Goal: Information Seeking & Learning: Learn about a topic

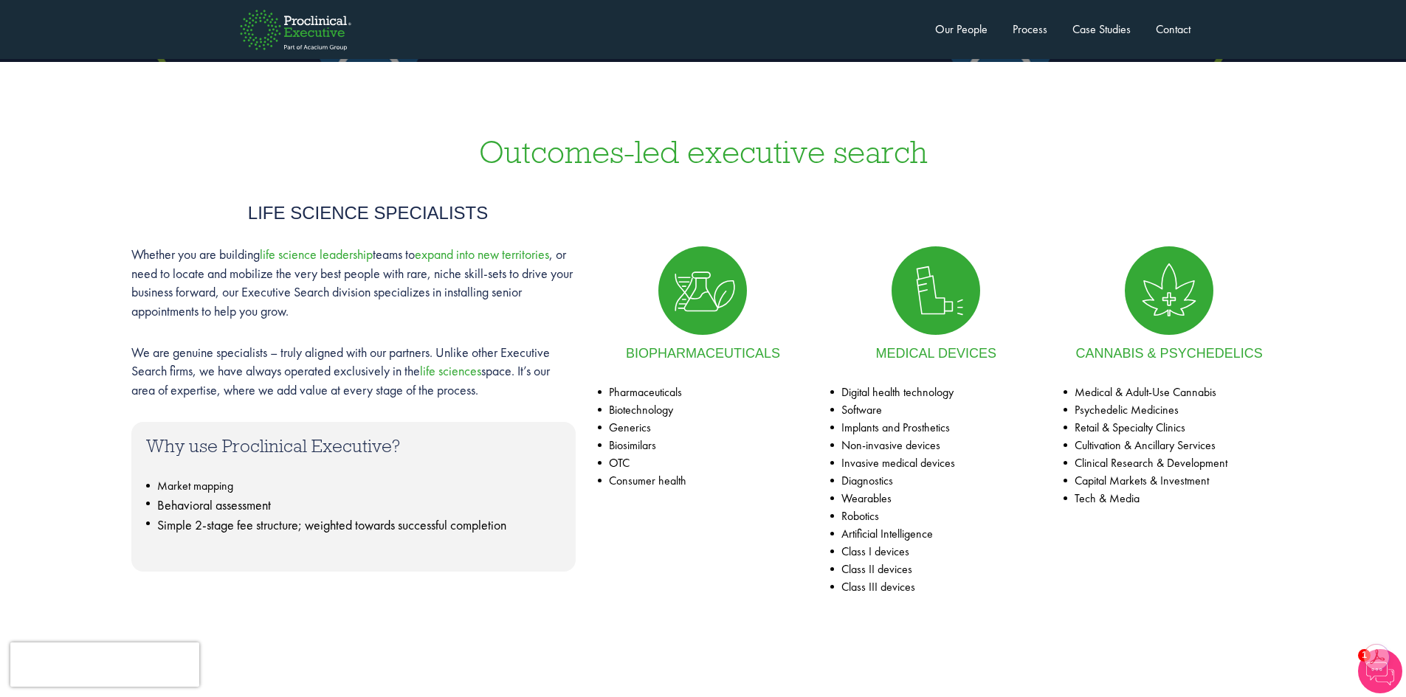
scroll to position [590, 0]
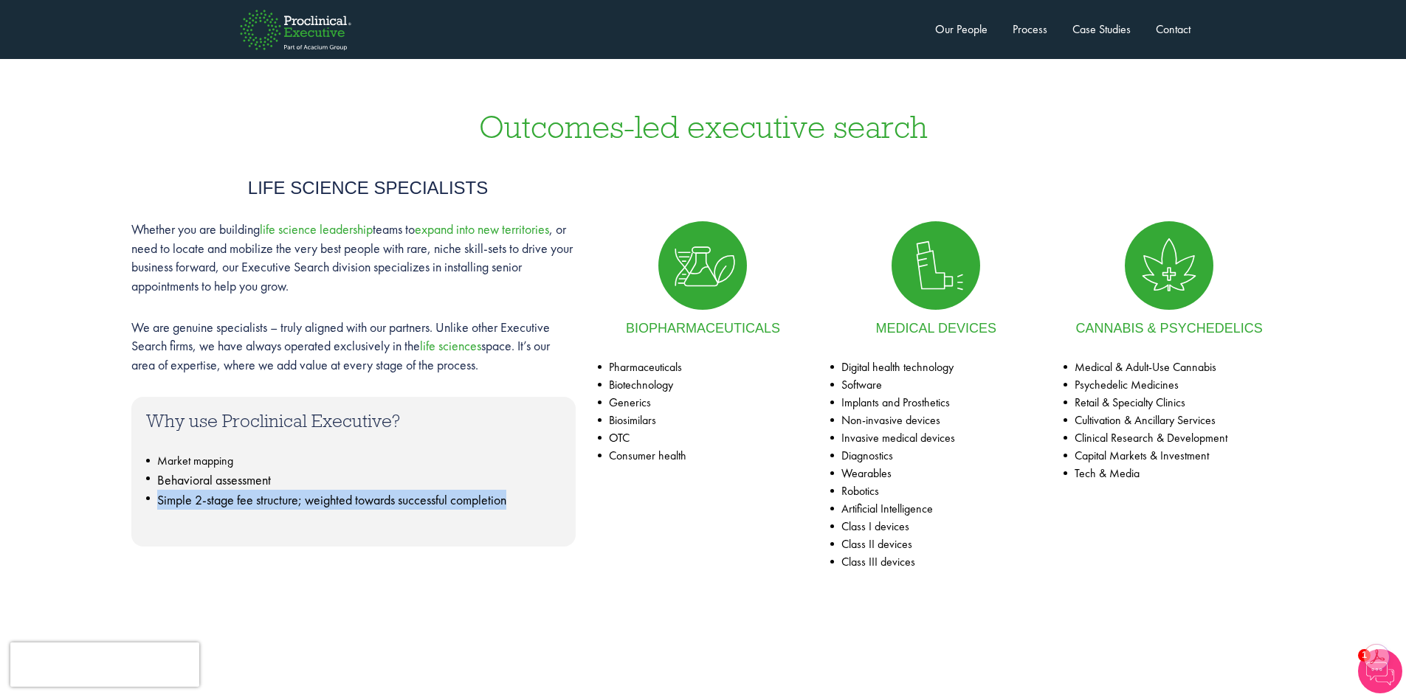
drag, startPoint x: 514, startPoint y: 500, endPoint x: 159, endPoint y: 508, distance: 355.0
click at [159, 508] on li "Simple 2-stage fee structure; weighted towards successful completion" at bounding box center [353, 500] width 415 height 20
copy span "Simple 2-stage fee structure; weighted towards successful completion"
click at [1033, 25] on link "Process" at bounding box center [1029, 28] width 35 height 15
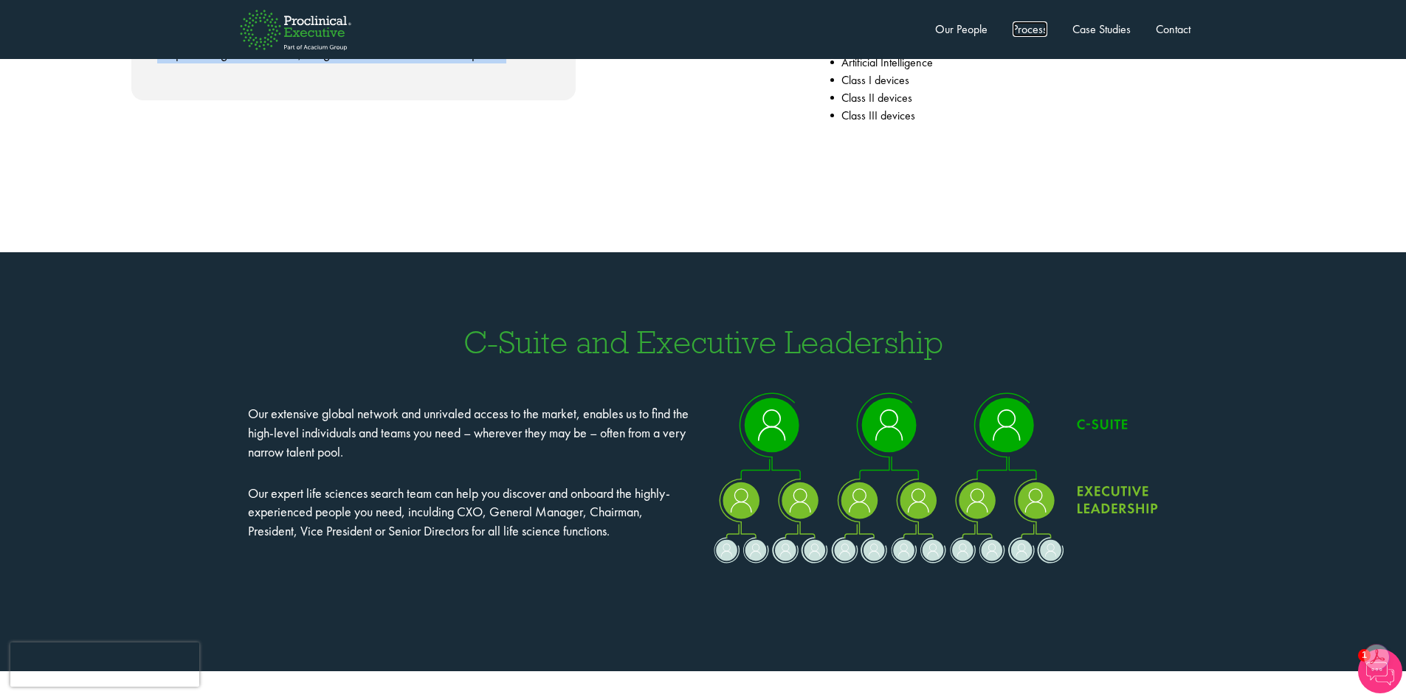
scroll to position [1004, 0]
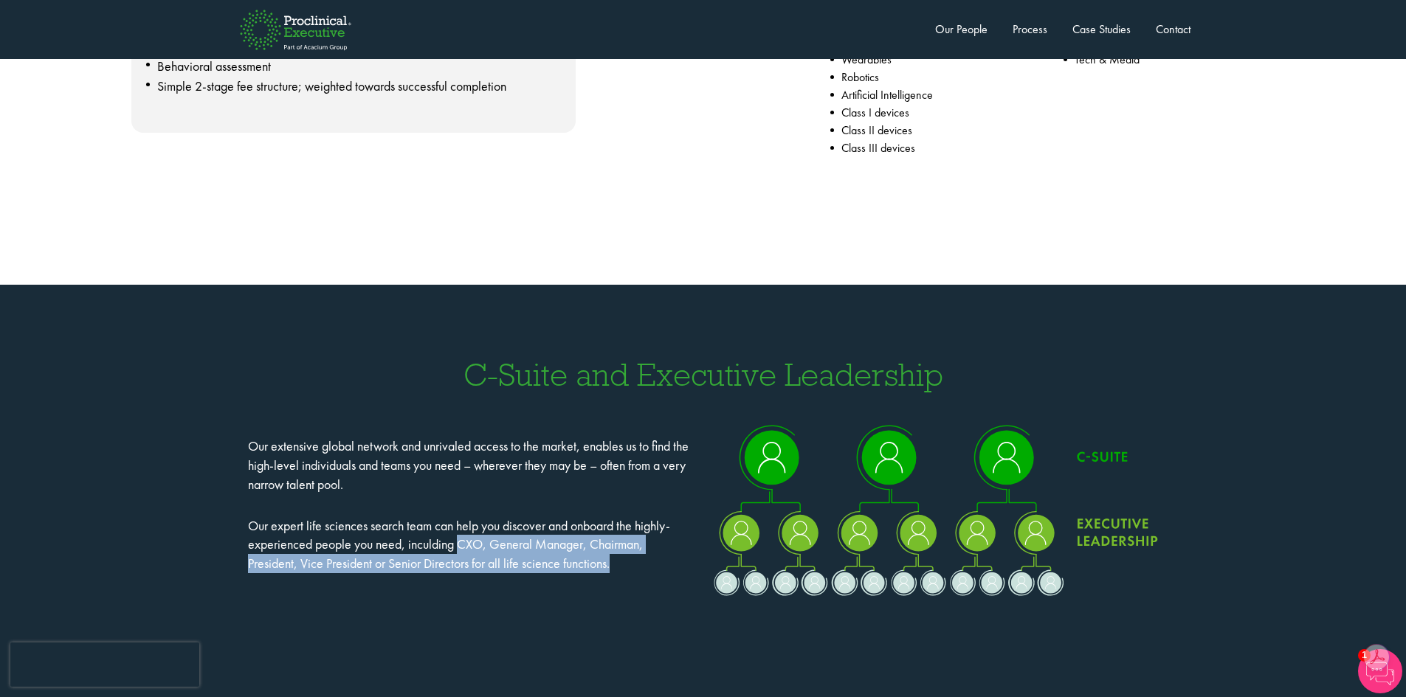
drag, startPoint x: 463, startPoint y: 546, endPoint x: 635, endPoint y: 565, distance: 172.3
click at [635, 565] on p "Our expert life sciences search team can help you discover and onboard the high…" at bounding box center [470, 545] width 444 height 57
copy p "CXO, General Manager, Chairman, President, Vice President or Senior Directors f…"
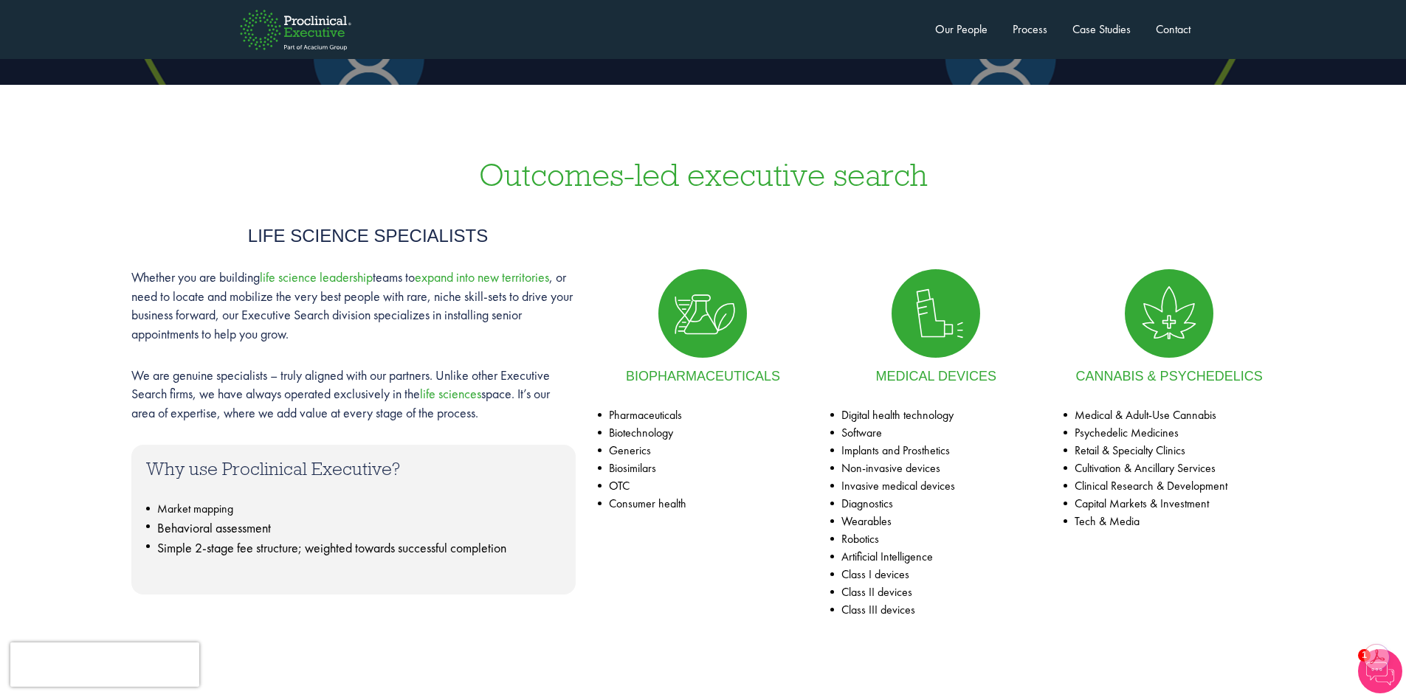
scroll to position [340, 0]
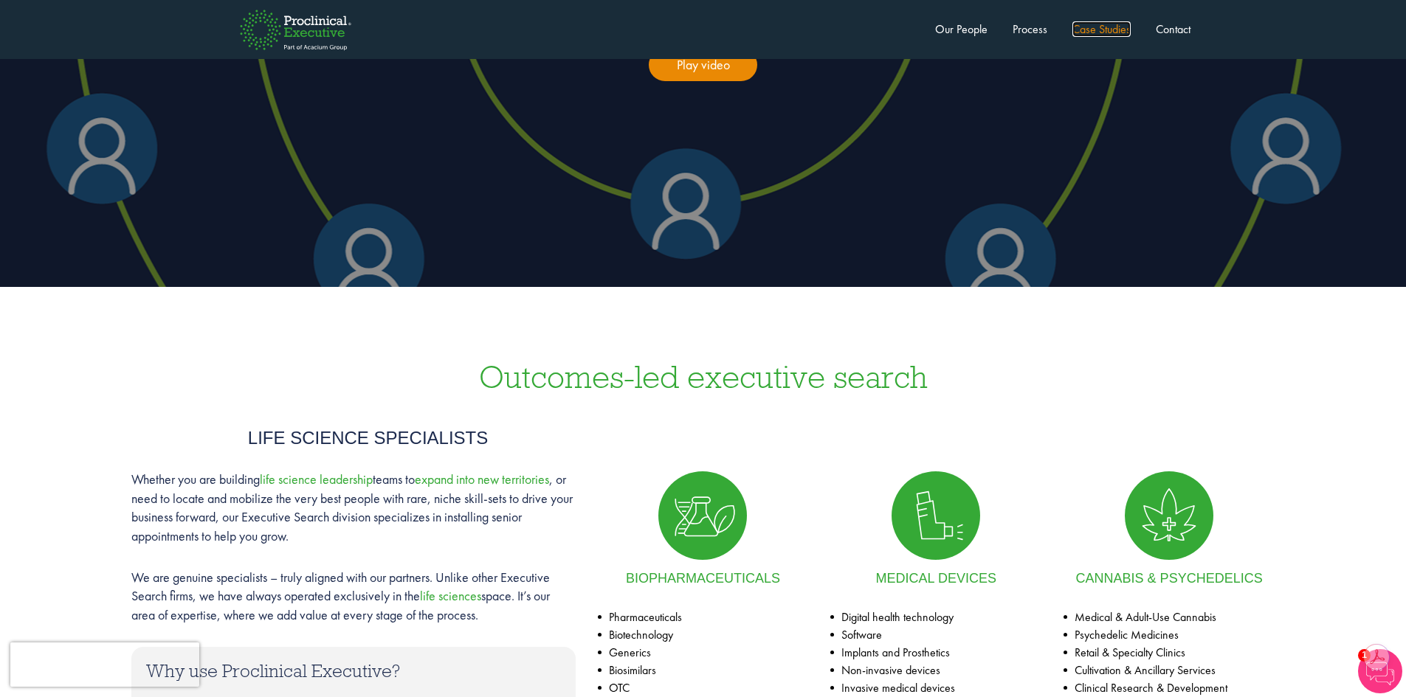
click at [1105, 27] on link "Case Studies" at bounding box center [1101, 28] width 58 height 15
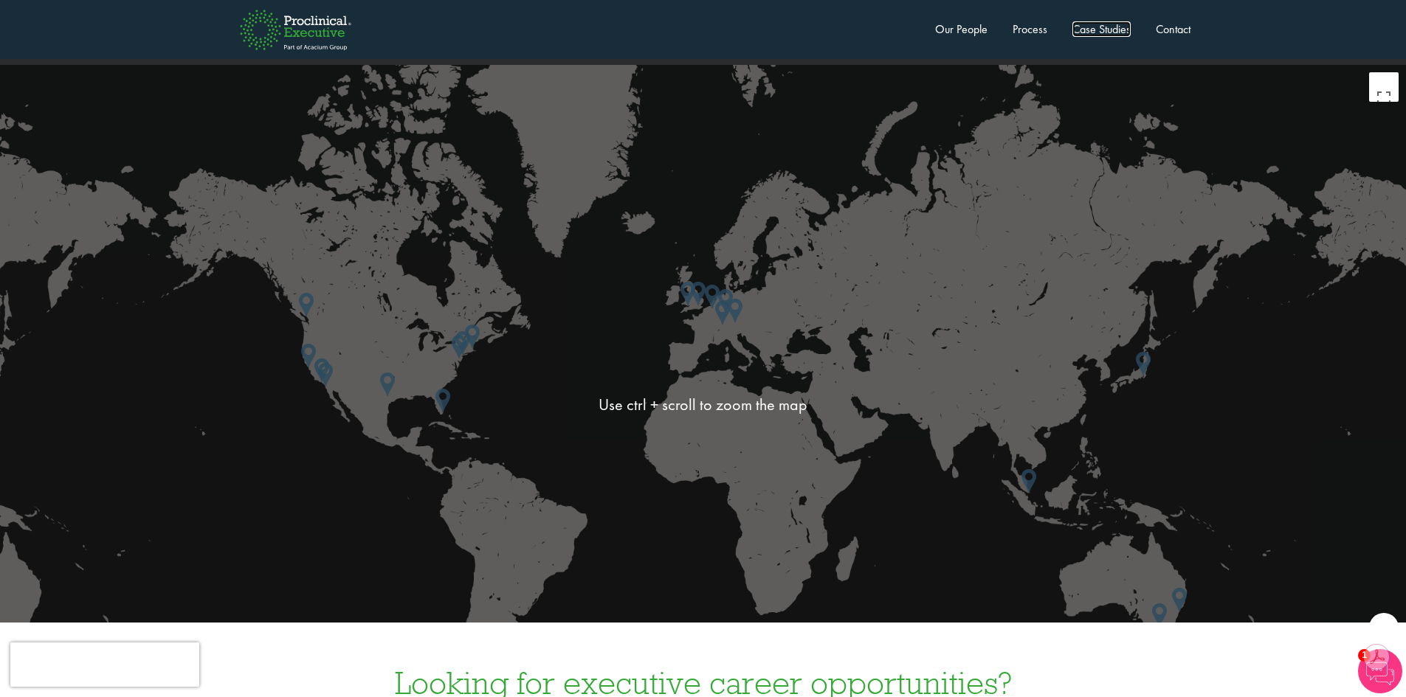
scroll to position [3932, 0]
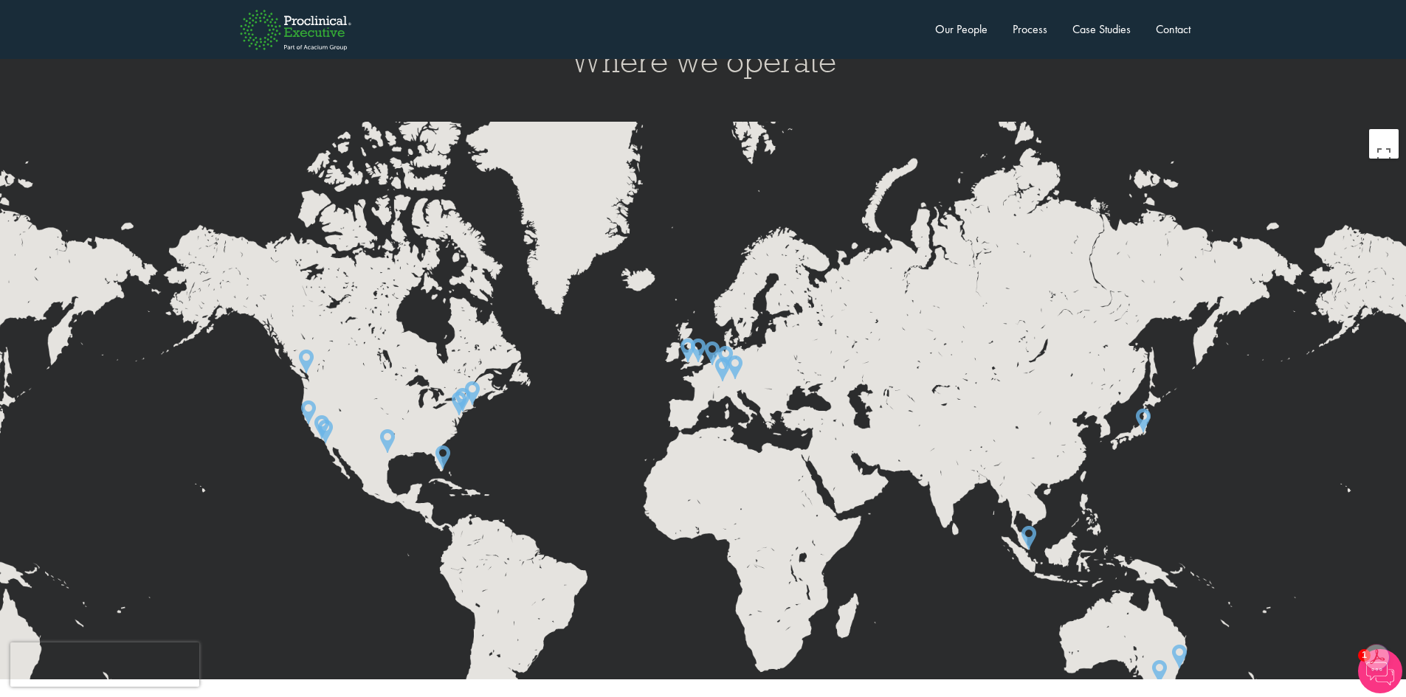
click at [720, 352] on img at bounding box center [722, 369] width 27 height 35
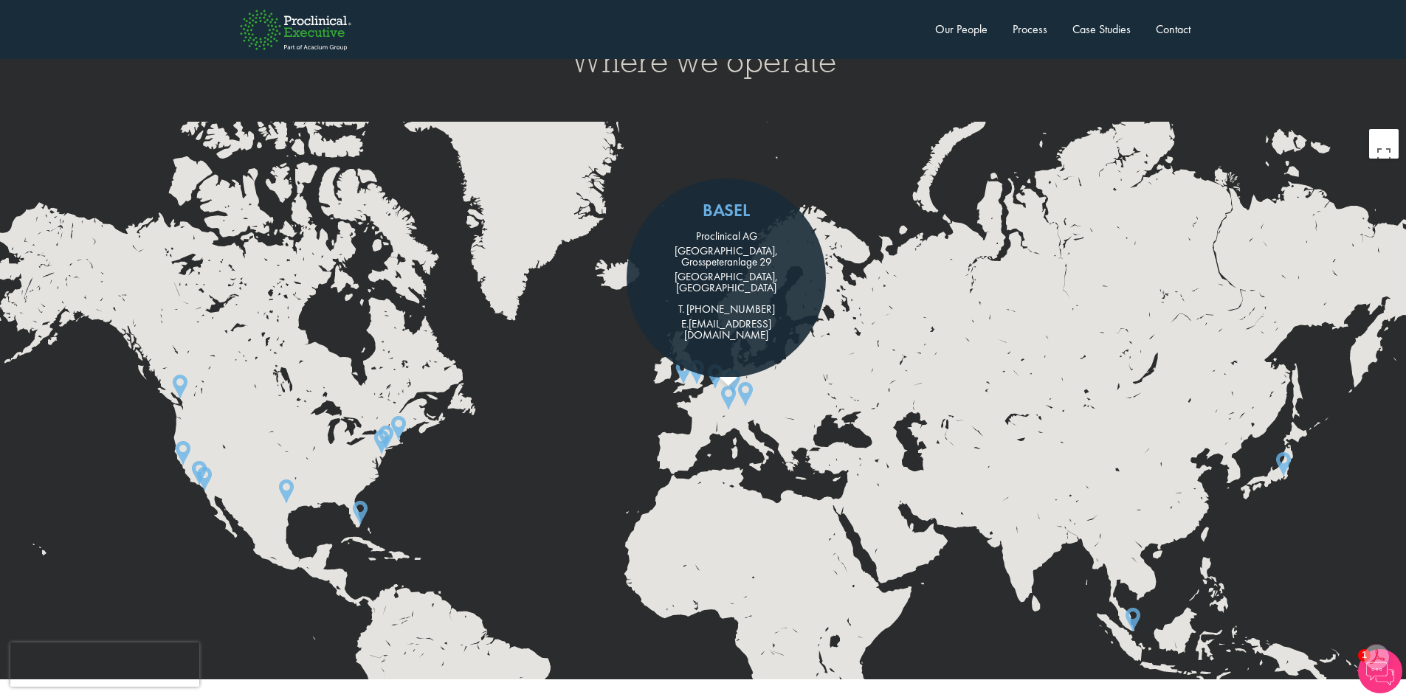
click at [726, 380] on img at bounding box center [728, 397] width 27 height 35
click at [725, 380] on img at bounding box center [728, 397] width 27 height 35
click at [743, 376] on img at bounding box center [745, 393] width 27 height 35
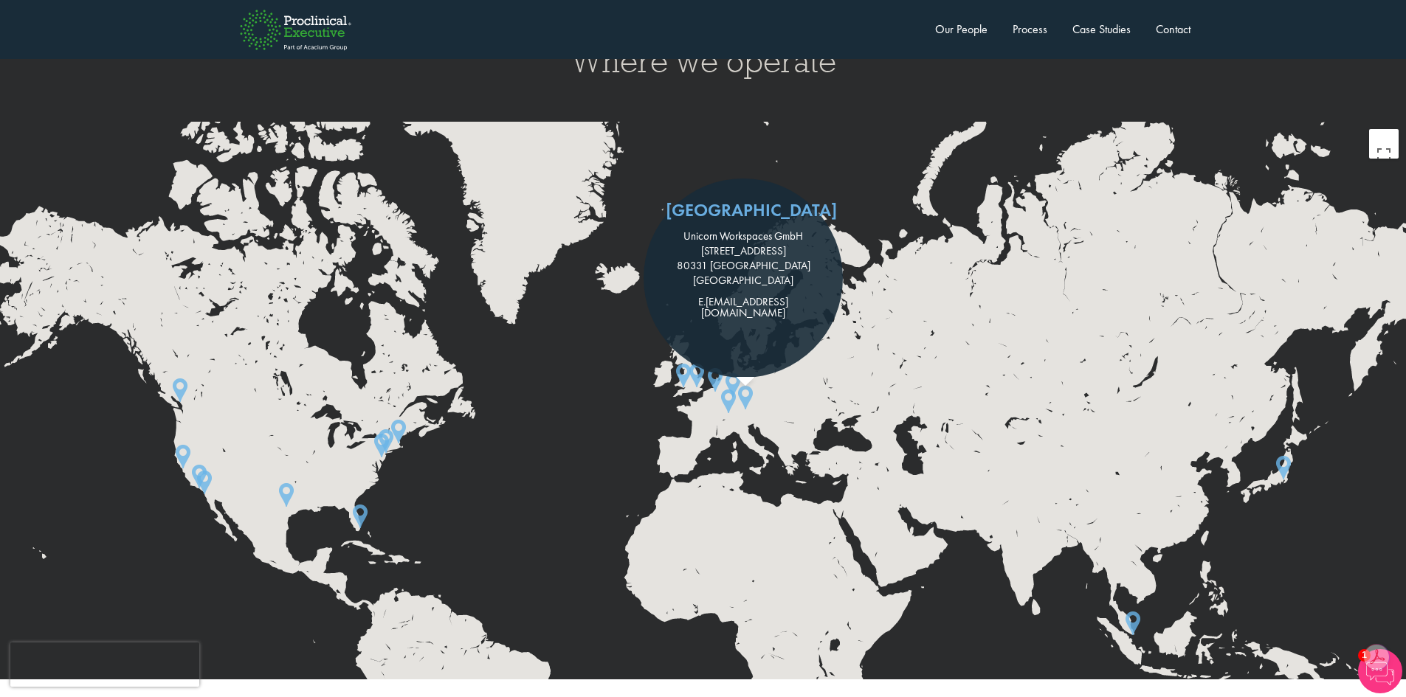
click at [942, 320] on div "To navigate, press the arrow keys. Munich Unicorn Workspaces GmbH [STREET_ADDRE…" at bounding box center [703, 461] width 1406 height 679
click at [697, 339] on div "Munich Unicorn Workspaces GmbH [STREET_ADDRESS] E. [EMAIL_ADDRESS][DOMAIN_NAME]" at bounding box center [749, 278] width 213 height 199
click at [396, 424] on img at bounding box center [386, 441] width 27 height 35
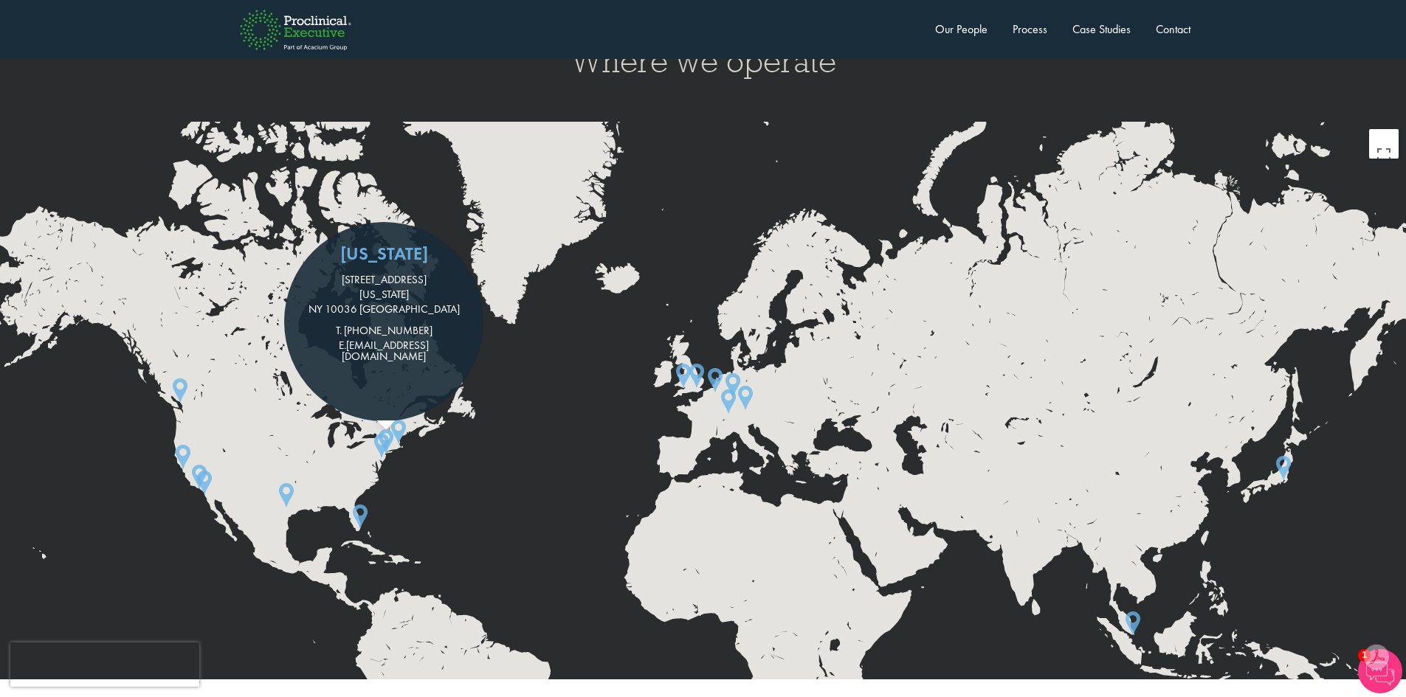
click at [360, 499] on img at bounding box center [360, 516] width 27 height 35
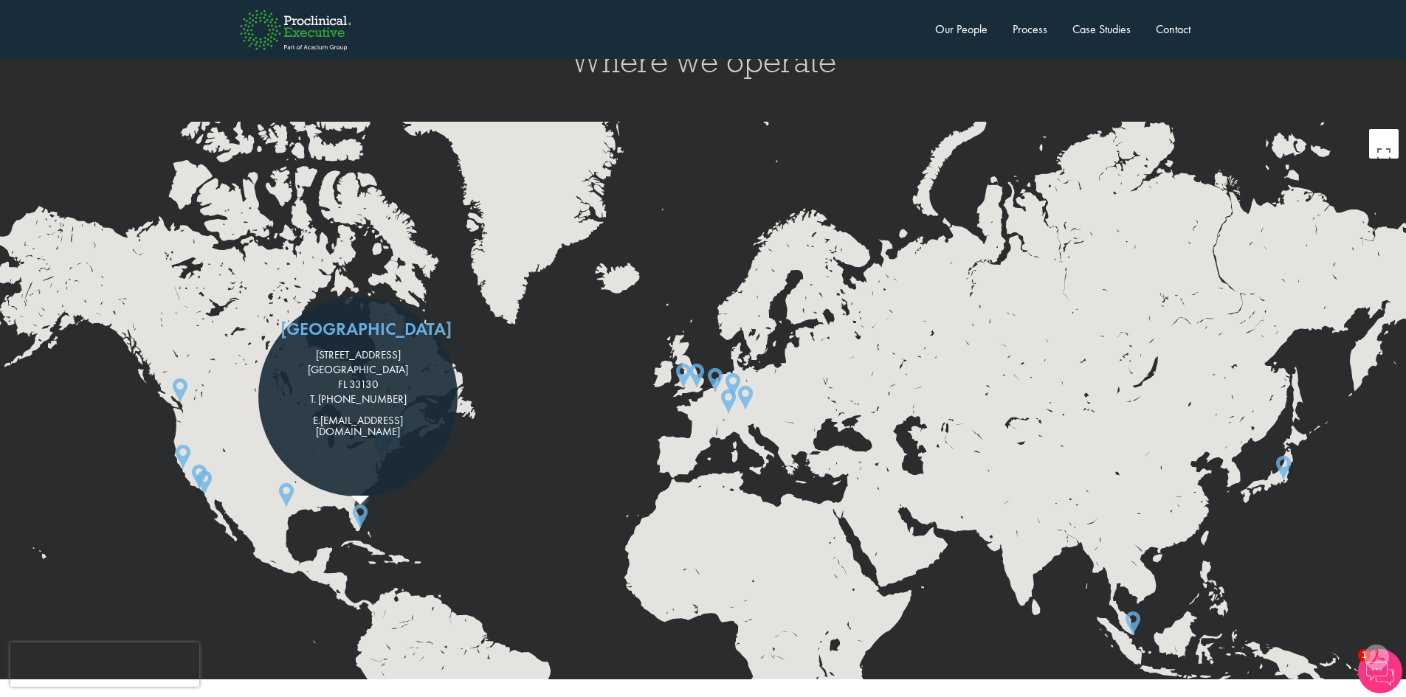
click at [284, 458] on div "Miami [STREET_ADDRESS] T. [PHONE_NUMBER] E. [EMAIL_ADDRESS][DOMAIN_NAME]" at bounding box center [364, 396] width 213 height 199
click at [176, 373] on img at bounding box center [180, 390] width 27 height 35
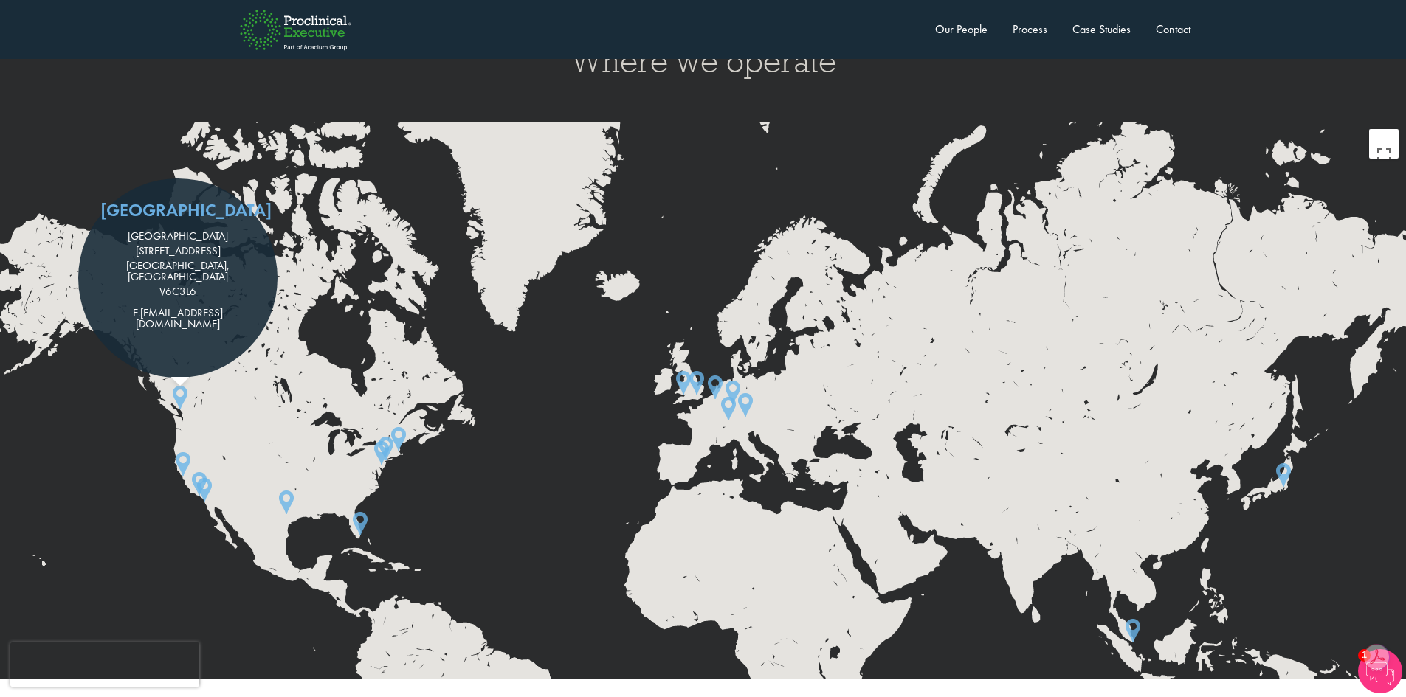
click at [712, 370] on img at bounding box center [715, 387] width 27 height 35
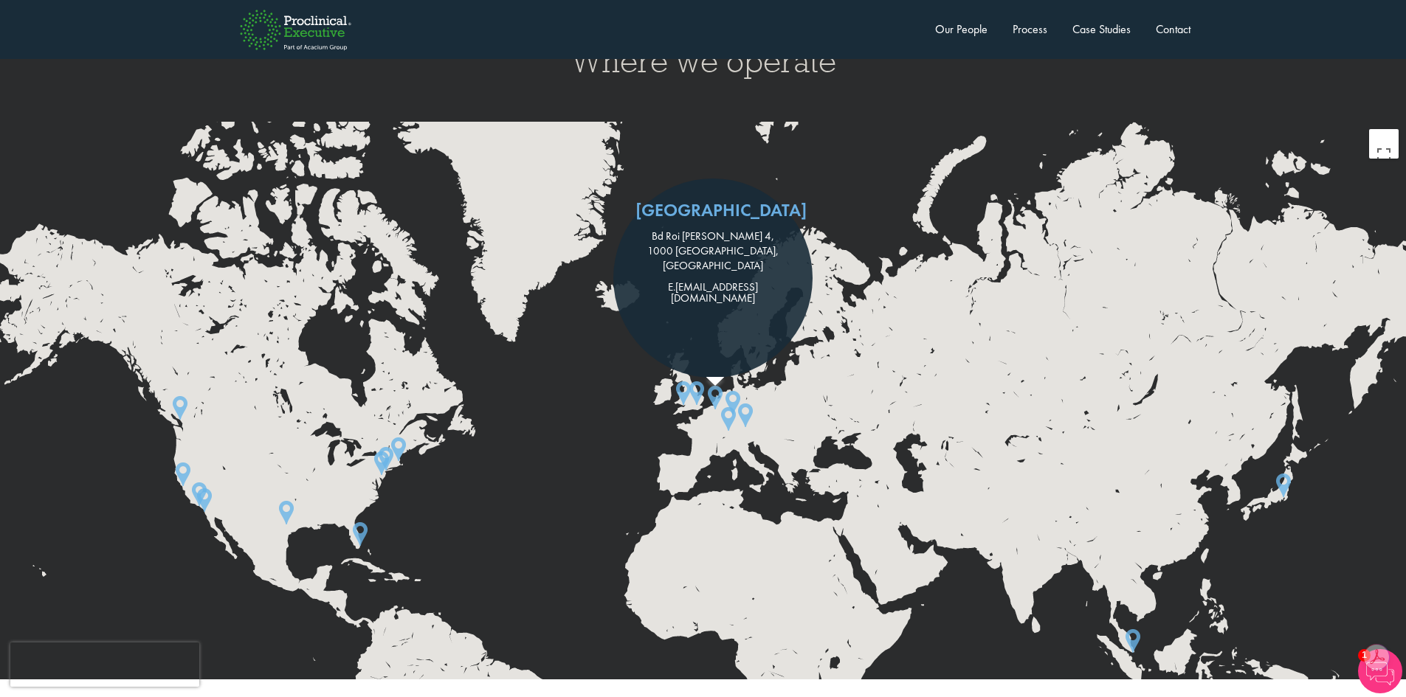
click at [731, 385] on img at bounding box center [733, 402] width 27 height 35
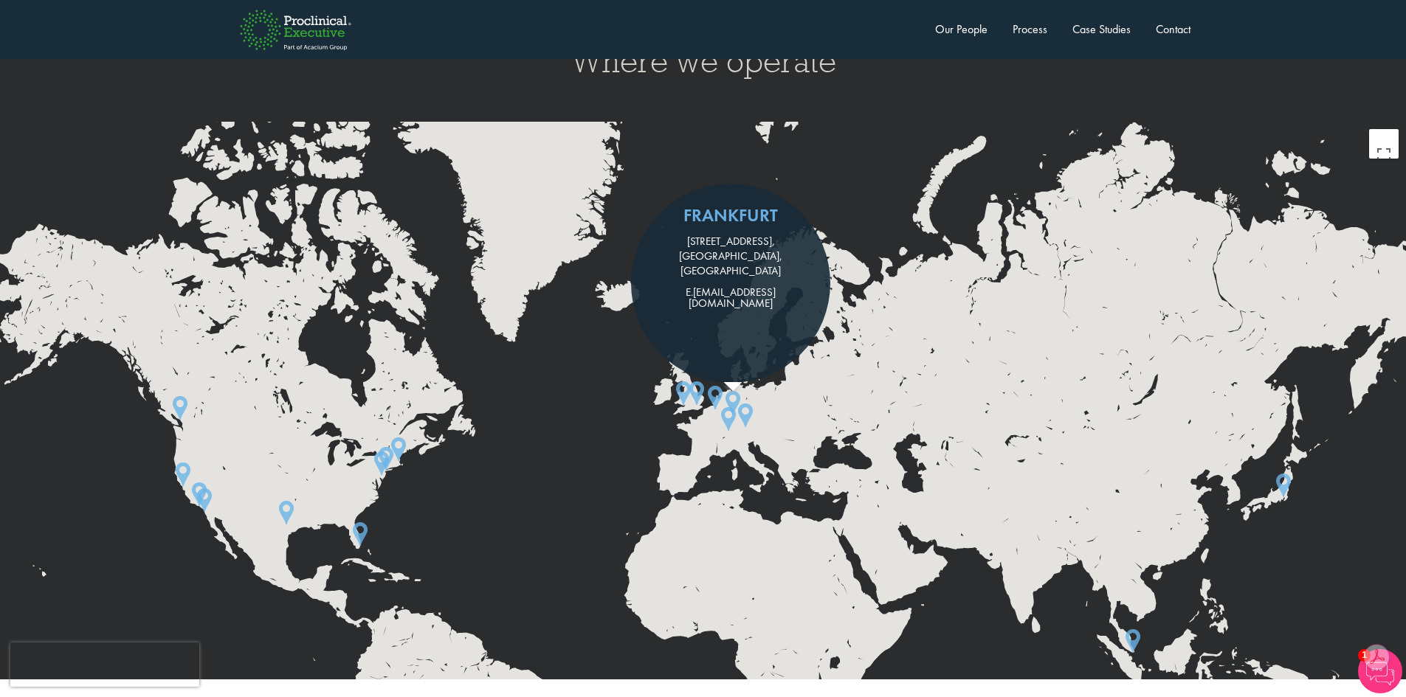
click at [717, 380] on img at bounding box center [715, 397] width 27 height 35
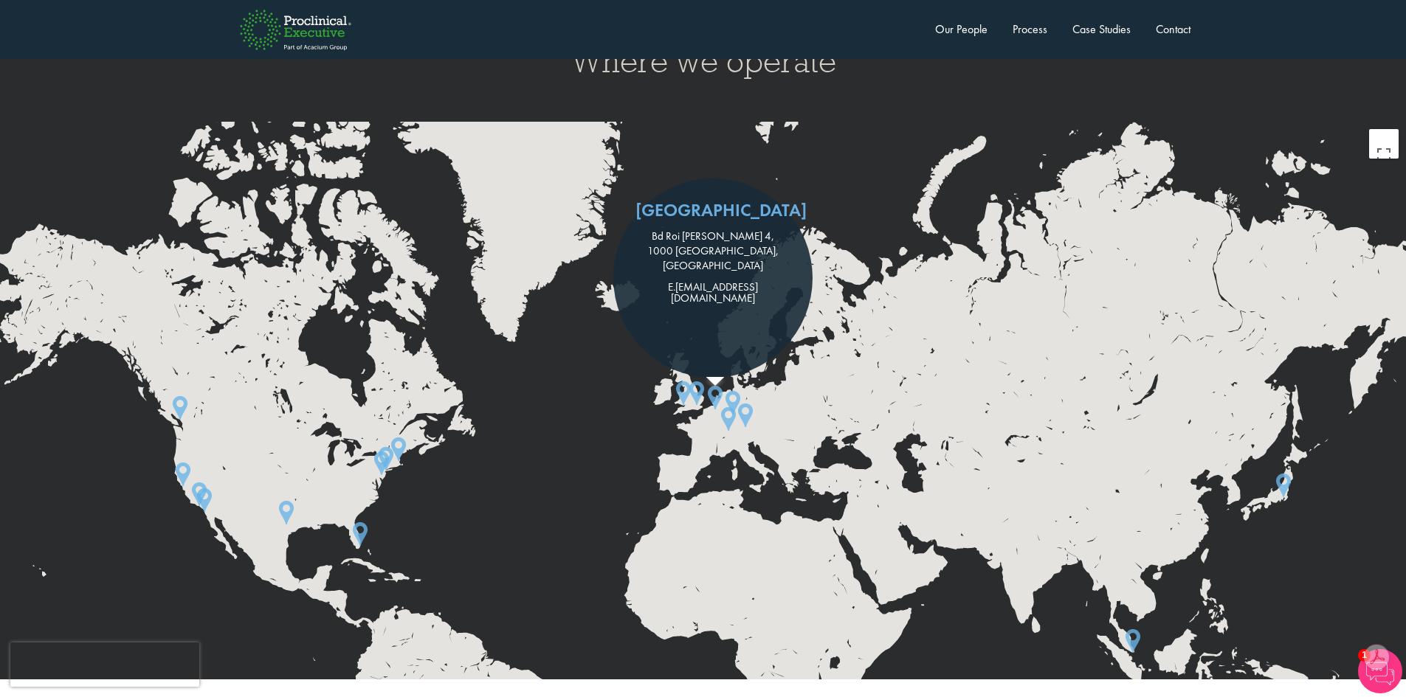
click at [745, 398] on img at bounding box center [745, 415] width 27 height 35
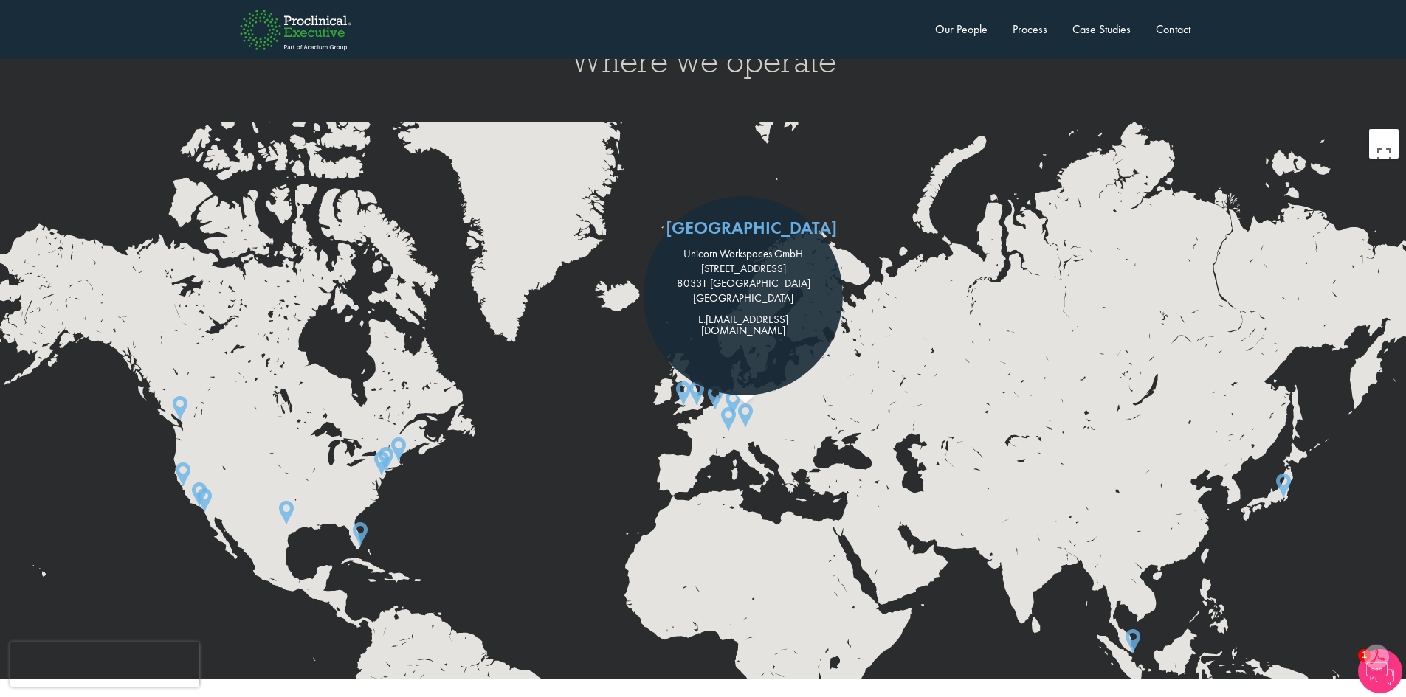
click at [683, 360] on div "Munich Unicorn Workspaces GmbH [STREET_ADDRESS] E. [EMAIL_ADDRESS][DOMAIN_NAME]" at bounding box center [749, 295] width 213 height 199
click at [1279, 468] on img at bounding box center [1283, 485] width 27 height 35
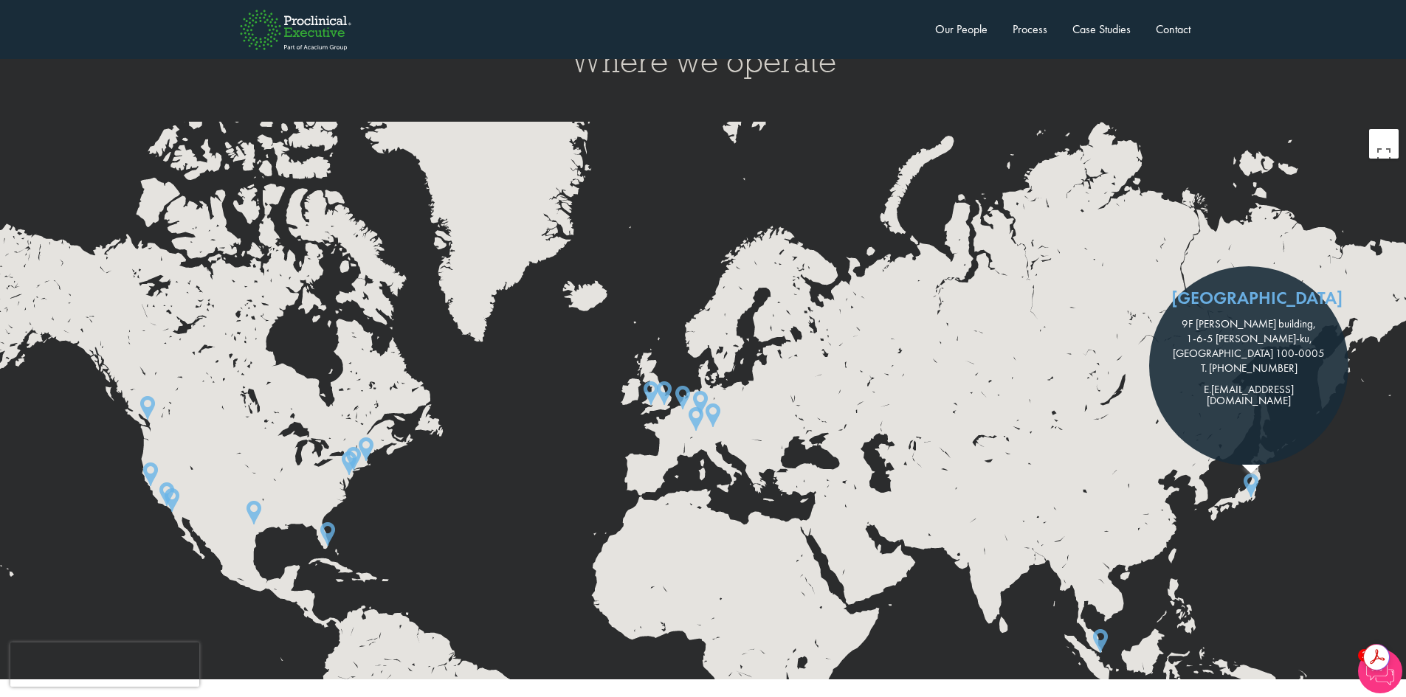
click at [1101, 624] on img at bounding box center [1100, 641] width 27 height 35
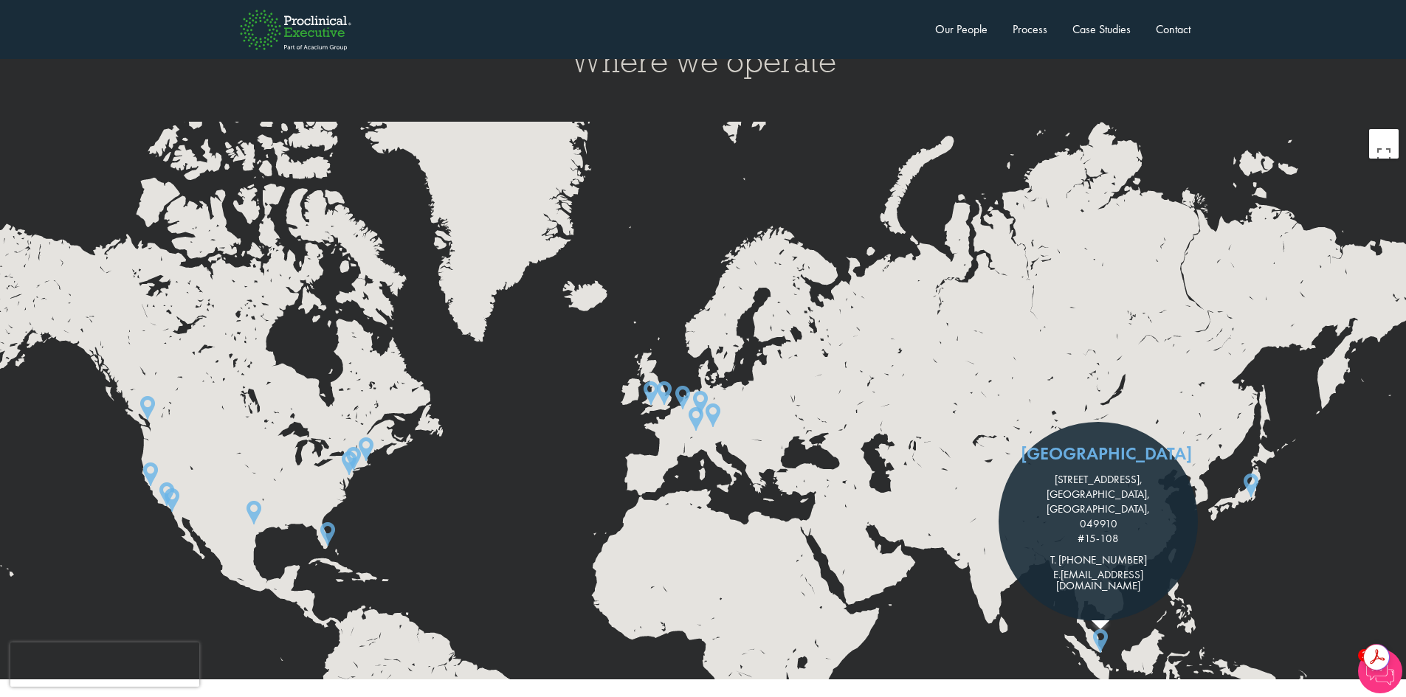
click at [329, 44] on img at bounding box center [295, 30] width 159 height 86
click at [296, 93] on link "Executive Home" at bounding box center [275, 95] width 74 height 15
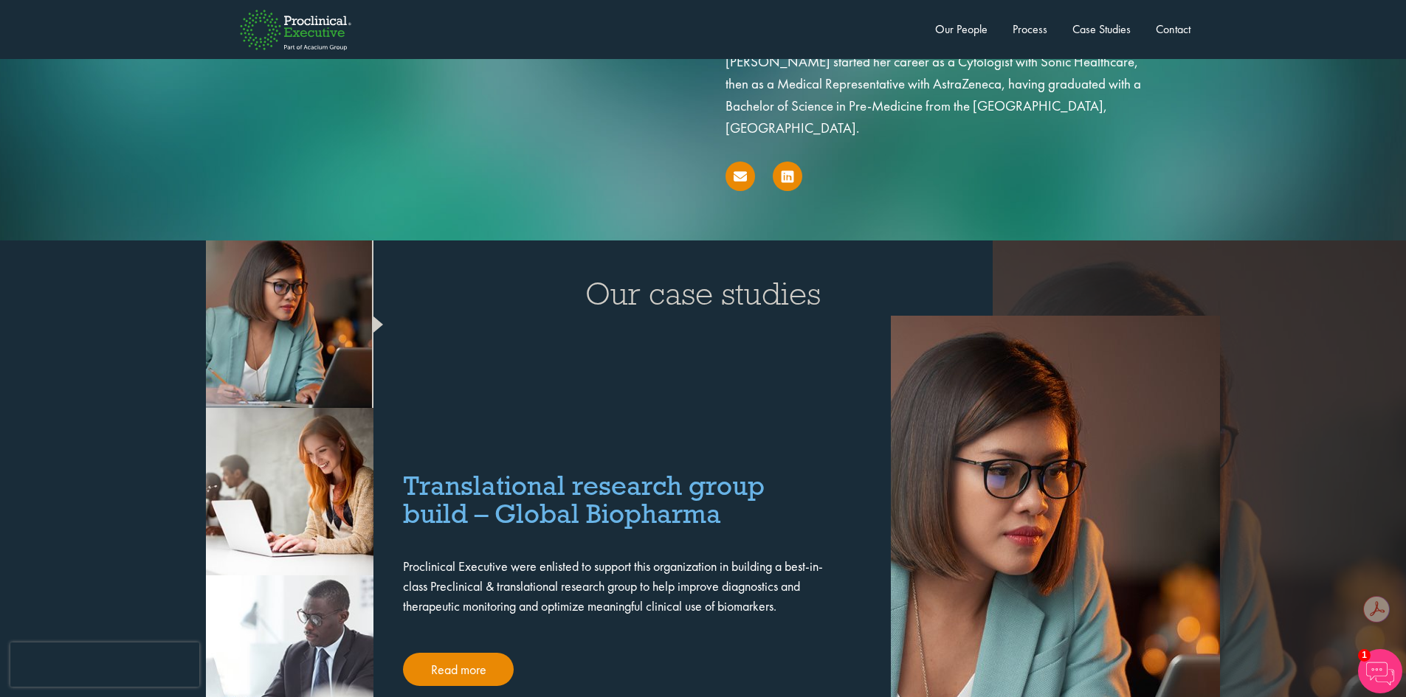
scroll to position [2657, 0]
click at [969, 32] on link "Our People" at bounding box center [961, 28] width 52 height 15
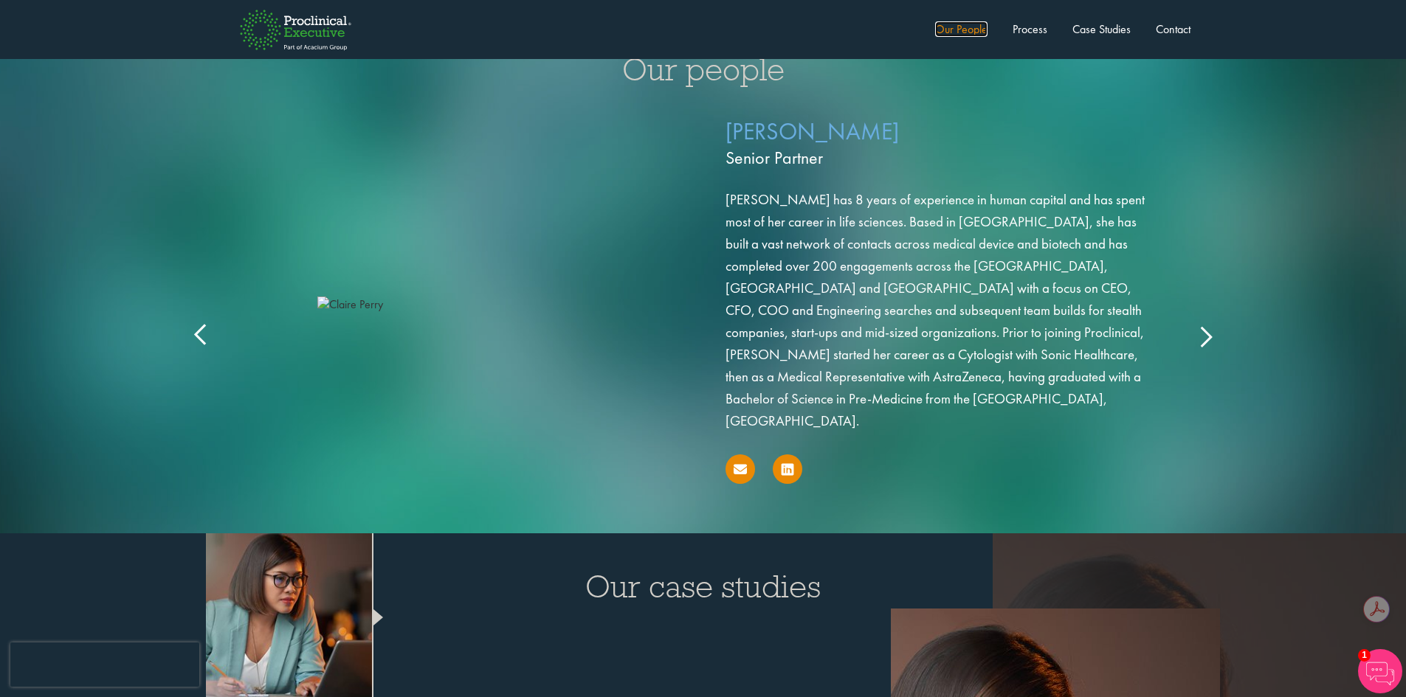
scroll to position [2363, 0]
click at [1205, 337] on icon at bounding box center [1205, 337] width 0 height 0
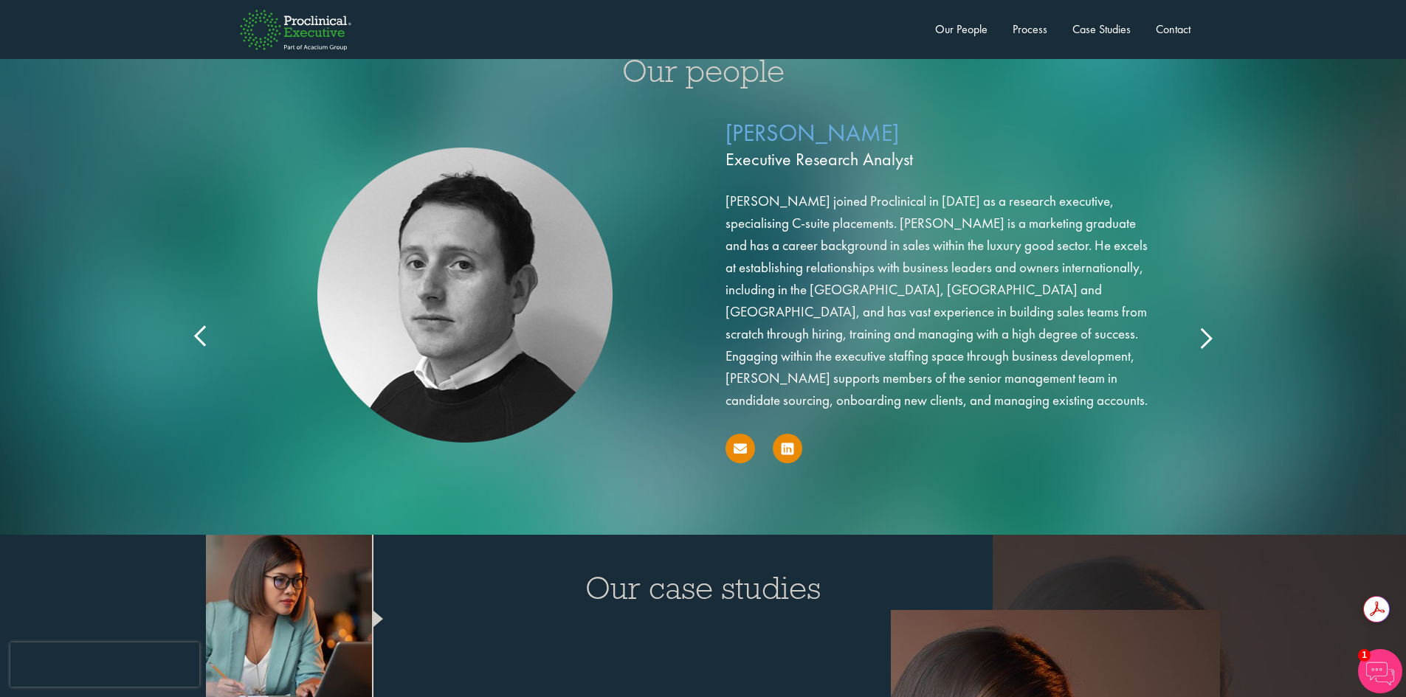
click at [1205, 337] on icon at bounding box center [1205, 337] width 0 height 0
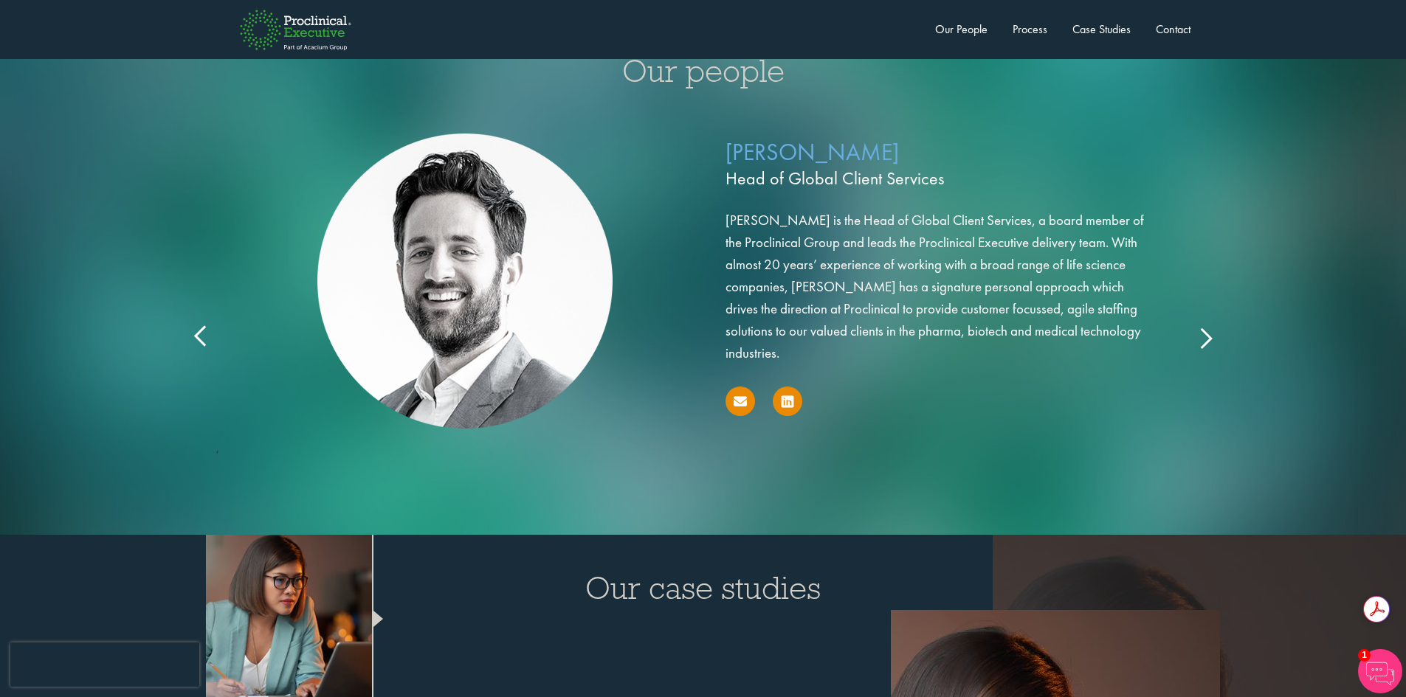
click at [1205, 337] on icon at bounding box center [1205, 337] width 0 height 0
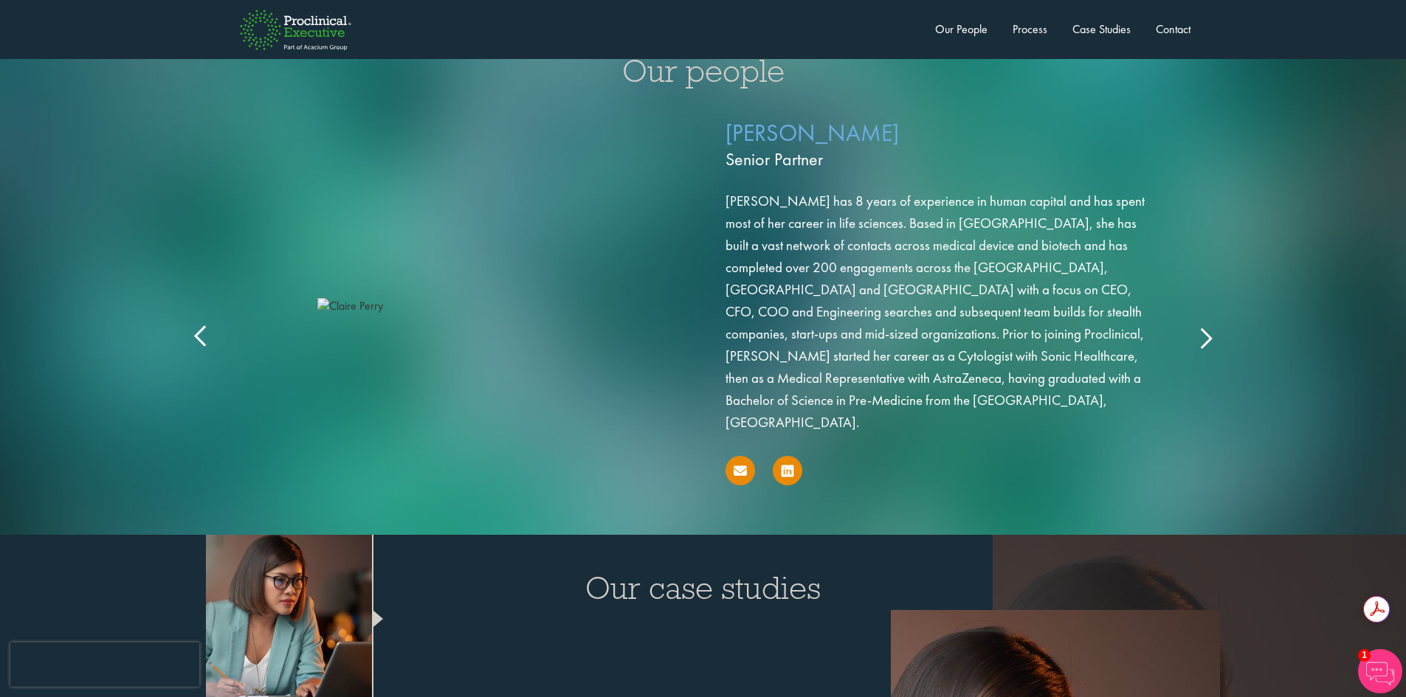
click at [1205, 337] on icon at bounding box center [1205, 337] width 0 height 0
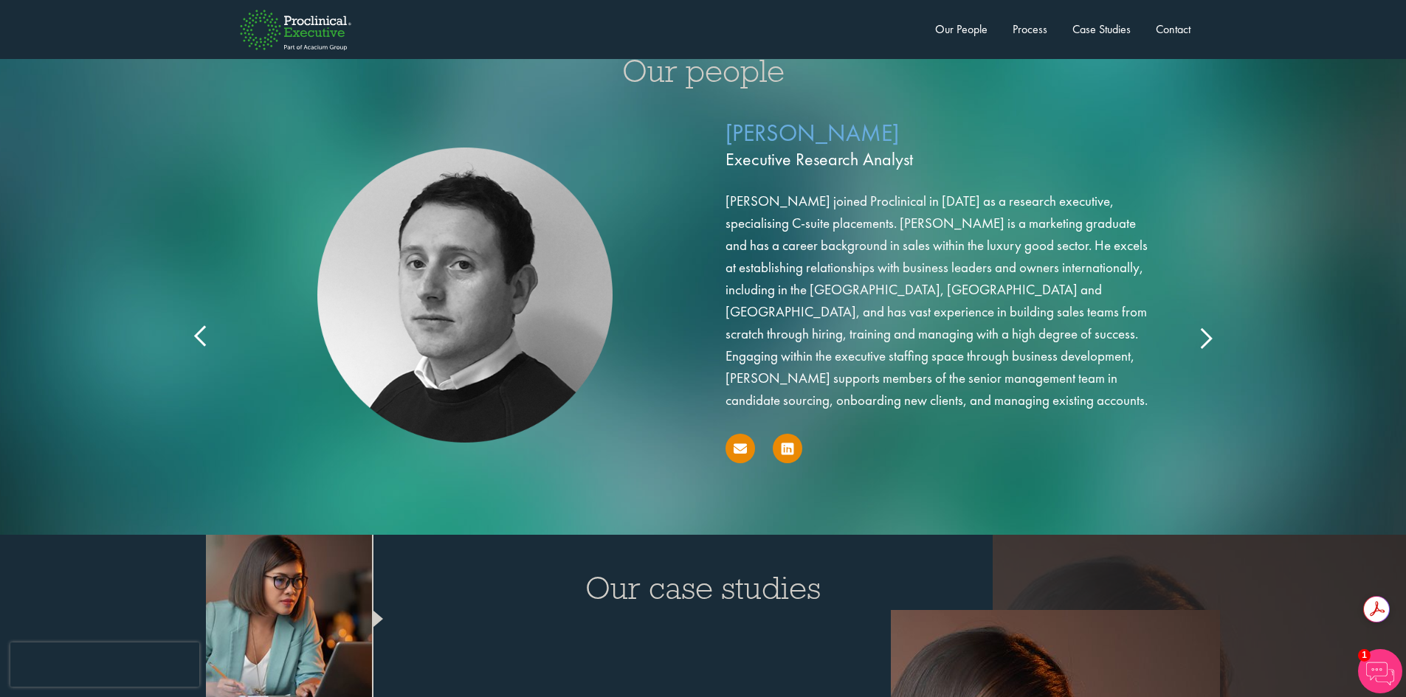
click at [1205, 337] on icon at bounding box center [1205, 337] width 0 height 0
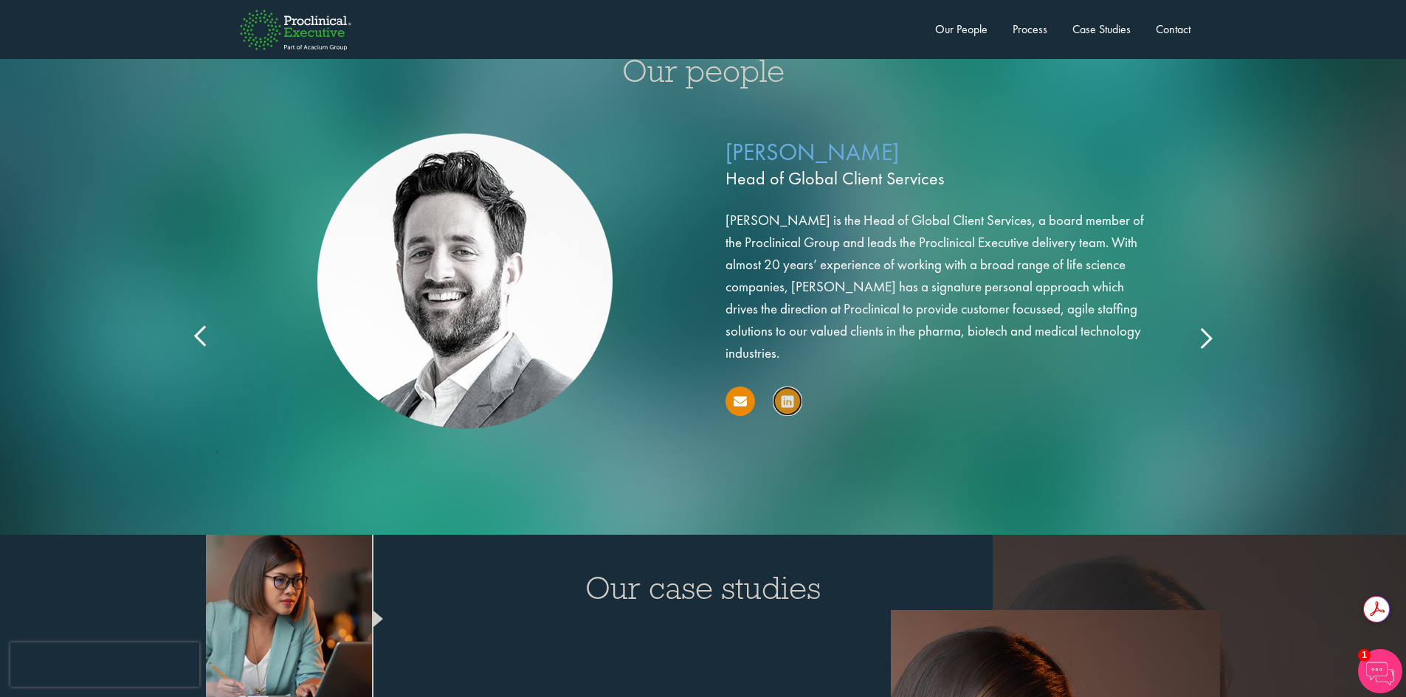
click at [787, 395] on icon at bounding box center [787, 402] width 12 height 14
